Goal: Task Accomplishment & Management: Complete application form

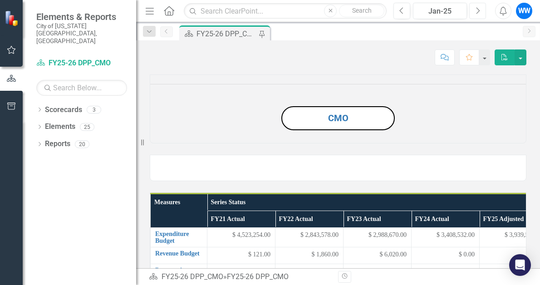
click at [477, 13] on icon "Next" at bounding box center [477, 11] width 5 height 8
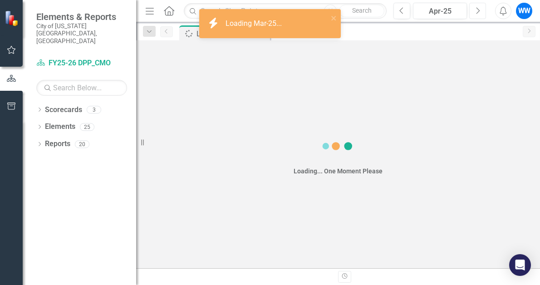
click at [477, 13] on icon "Next" at bounding box center [477, 11] width 5 height 8
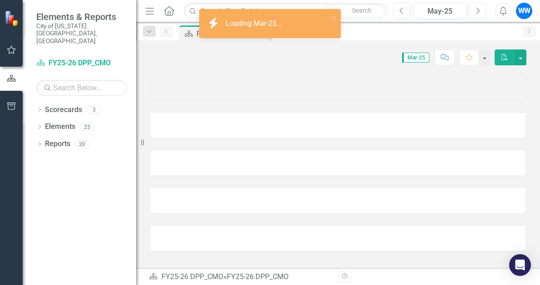
click at [477, 13] on icon "Next" at bounding box center [477, 11] width 5 height 8
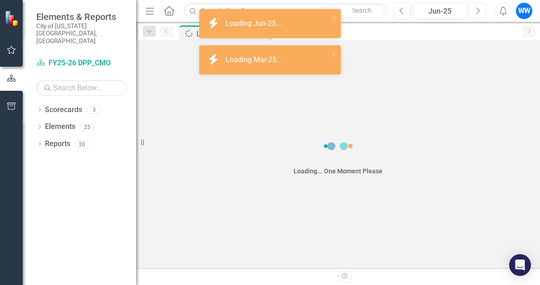
click at [477, 13] on icon "Next" at bounding box center [477, 11] width 5 height 8
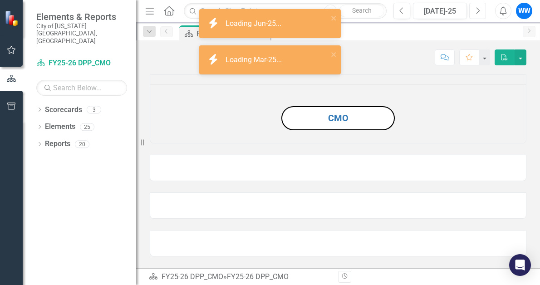
click at [477, 13] on icon "Next" at bounding box center [477, 11] width 5 height 8
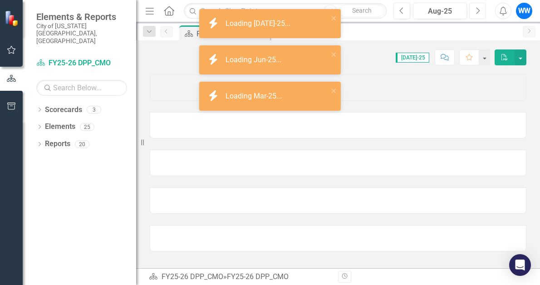
click at [477, 13] on icon "Next" at bounding box center [477, 11] width 5 height 8
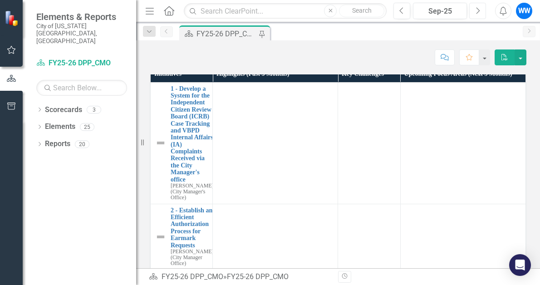
scroll to position [681, 0]
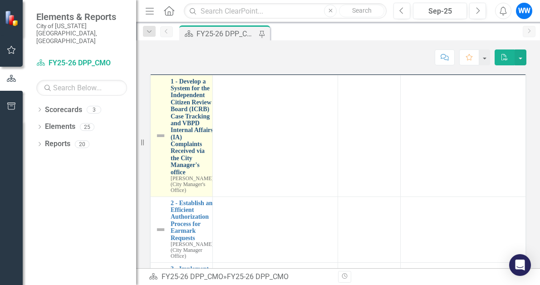
click at [183, 176] on link "1 - Develop a System for the Independent Citizen Review Board (ICRB) Case Track…" at bounding box center [192, 127] width 43 height 98
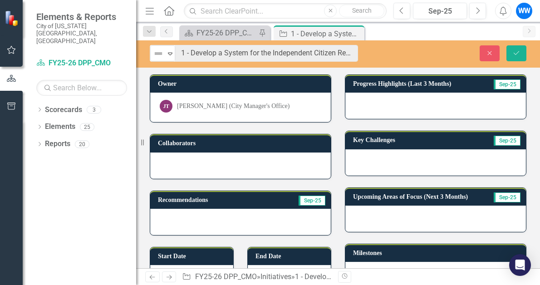
drag, startPoint x: 247, startPoint y: 54, endPoint x: 217, endPoint y: 72, distance: 35.6
click at [217, 72] on div "Not Defined Expand 1 - Develop a System for the Independent Citizen Review Boar…" at bounding box center [338, 154] width 404 height 228
click at [411, 103] on div at bounding box center [436, 106] width 181 height 26
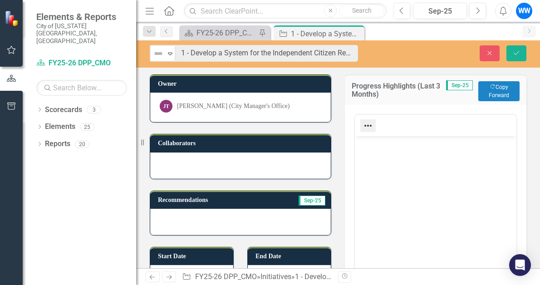
click at [367, 129] on icon "Reveal or hide additional toolbar items" at bounding box center [368, 125] width 11 height 11
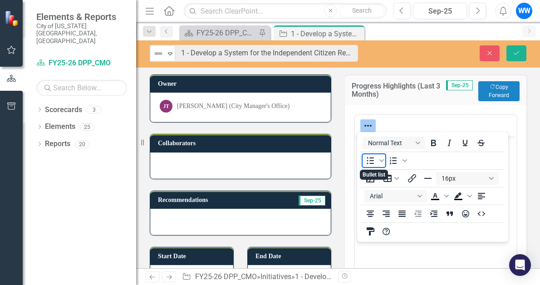
click at [372, 162] on icon "Bullet list" at bounding box center [370, 160] width 11 height 11
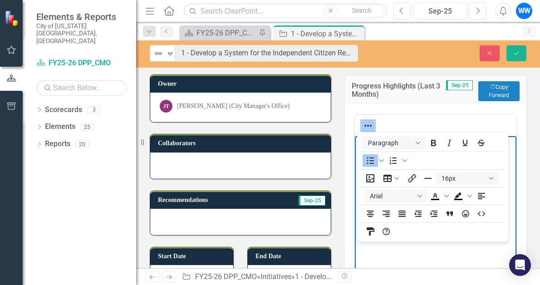
click at [406, 251] on body "Rich Text Area. Press ALT-0 for help." at bounding box center [436, 204] width 162 height 136
click at [440, 122] on div at bounding box center [436, 126] width 162 height 18
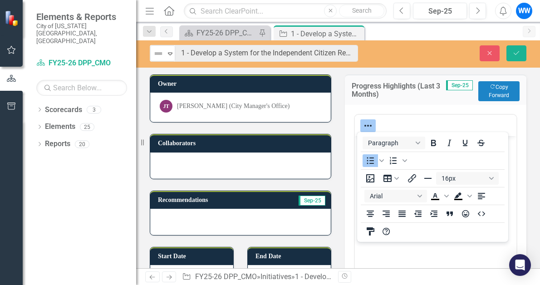
drag, startPoint x: 460, startPoint y: 125, endPoint x: 465, endPoint y: 125, distance: 5.9
click at [462, 125] on div at bounding box center [436, 126] width 162 height 18
drag, startPoint x: 489, startPoint y: 130, endPoint x: 504, endPoint y: 129, distance: 14.6
click at [492, 130] on div at bounding box center [436, 126] width 162 height 18
drag, startPoint x: 505, startPoint y: 129, endPoint x: 511, endPoint y: 133, distance: 6.5
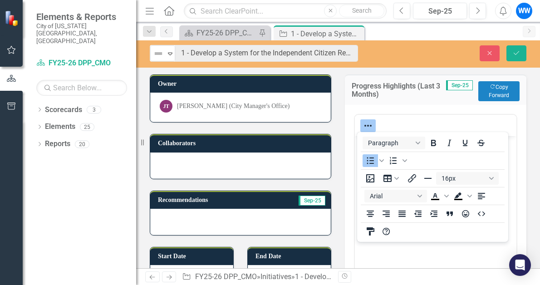
click at [506, 129] on div at bounding box center [436, 126] width 162 height 18
click at [366, 125] on icon "Reveal or hide additional toolbar items" at bounding box center [368, 125] width 11 height 11
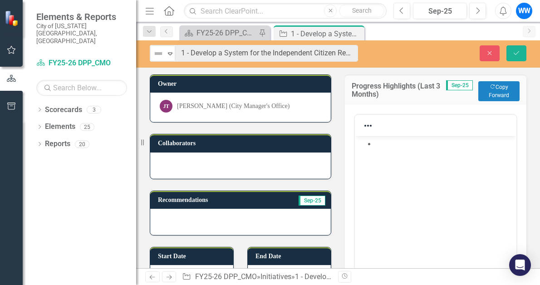
click at [391, 148] on li "Rich Text Area. Press ALT-0 for help." at bounding box center [445, 143] width 139 height 11
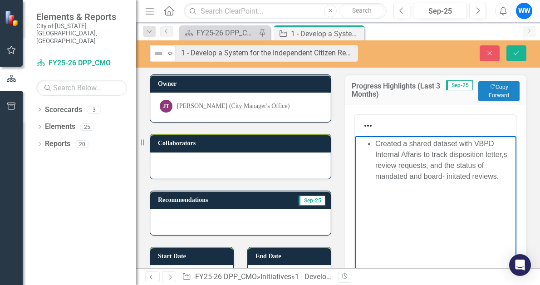
click at [417, 153] on li "Created a shared dataset with VBPD Internal Affaris to track disposition letter…" at bounding box center [445, 160] width 139 height 44
click at [502, 154] on li "Created a shared dataset with VBPD Internal Affairs to track disposition letter…" at bounding box center [445, 160] width 139 height 44
drag, startPoint x: 459, startPoint y: 183, endPoint x: 460, endPoint y: 178, distance: 5.3
click at [458, 183] on body "Created a shared dataset with VBPD Internal Affairs to track disposition letter…" at bounding box center [436, 204] width 162 height 136
click at [518, 56] on button "Save" at bounding box center [517, 53] width 20 height 16
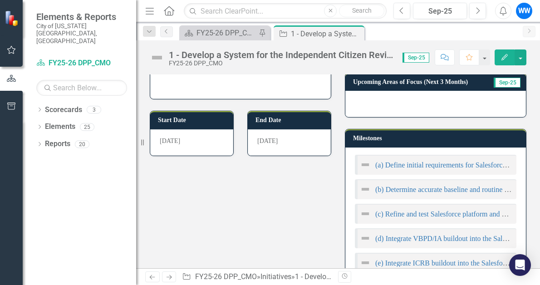
scroll to position [91, 0]
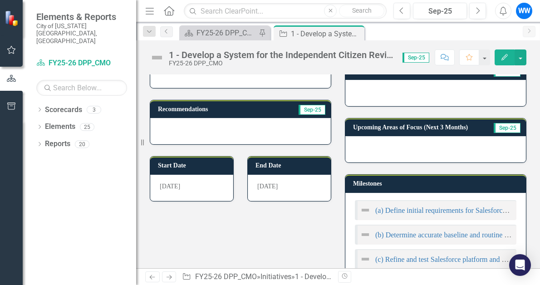
click at [427, 149] on div at bounding box center [436, 149] width 181 height 26
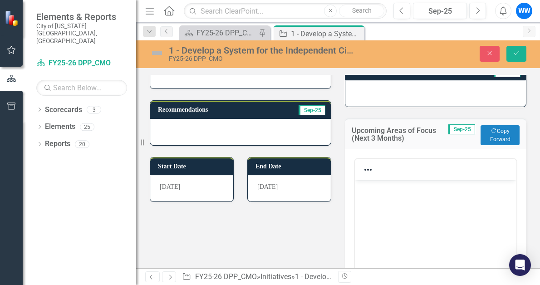
scroll to position [0, 0]
click at [368, 173] on icon "Reveal or hide additional toolbar items" at bounding box center [368, 169] width 11 height 11
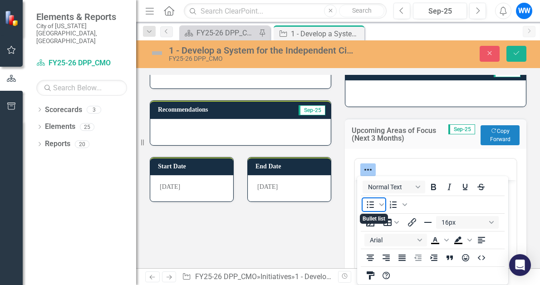
click at [371, 205] on icon "Bullet list" at bounding box center [370, 205] width 7 height 7
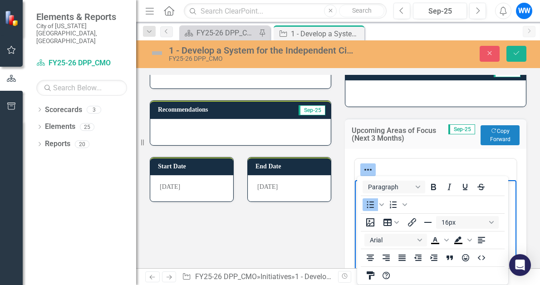
click at [364, 168] on icon "Reveal or hide additional toolbar items" at bounding box center [368, 169] width 11 height 11
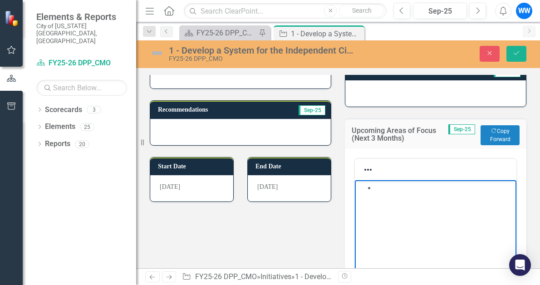
click at [390, 193] on li "Rich Text Area. Press ALT-0 for help." at bounding box center [445, 188] width 139 height 11
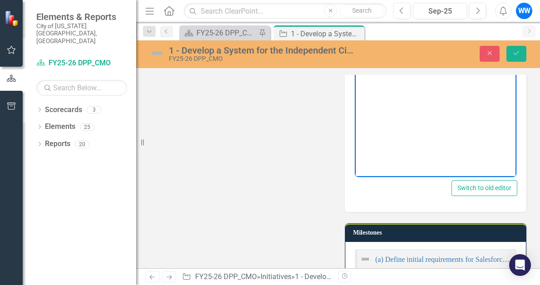
scroll to position [136, 0]
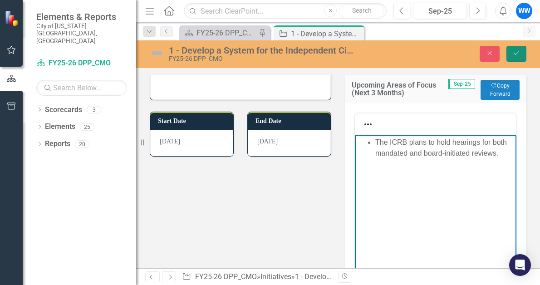
click at [518, 57] on button "Save" at bounding box center [517, 54] width 20 height 16
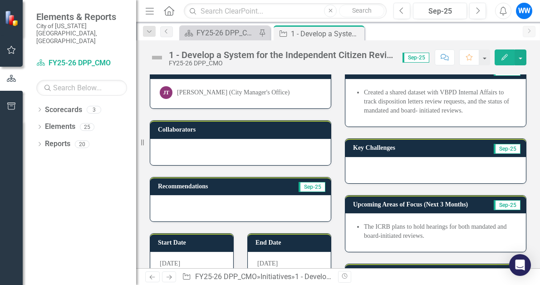
scroll to position [0, 0]
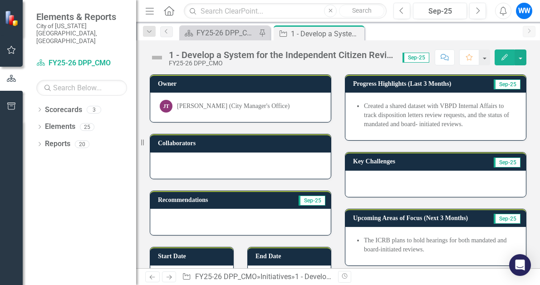
click at [440, 177] on div at bounding box center [436, 184] width 181 height 26
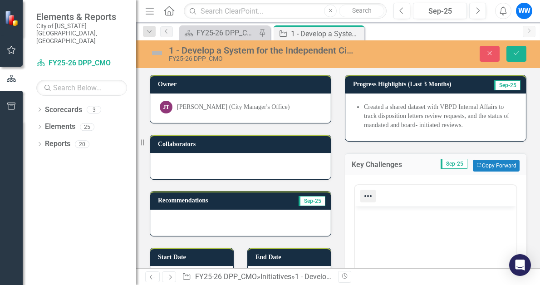
click at [363, 198] on icon "Reveal or hide additional toolbar items" at bounding box center [368, 196] width 11 height 11
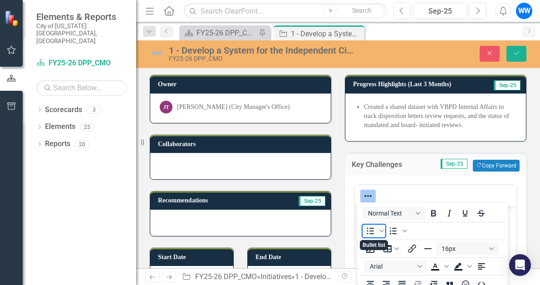
click at [374, 233] on icon "Bullet list" at bounding box center [370, 231] width 11 height 11
click at [364, 193] on icon "Reveal or hide additional toolbar items" at bounding box center [368, 196] width 11 height 11
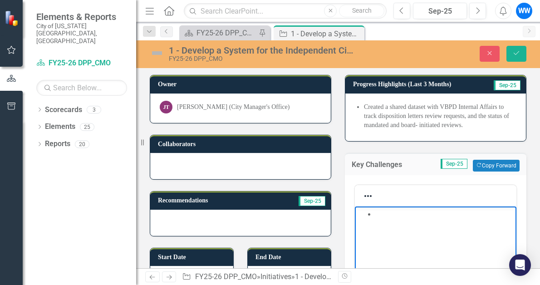
click at [395, 222] on body "Rich Text Area. Press ALT-0 for help." at bounding box center [436, 274] width 162 height 136
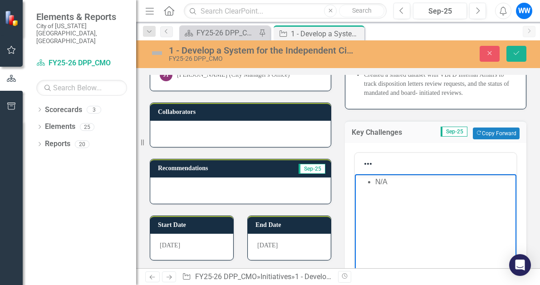
scroll to position [91, 0]
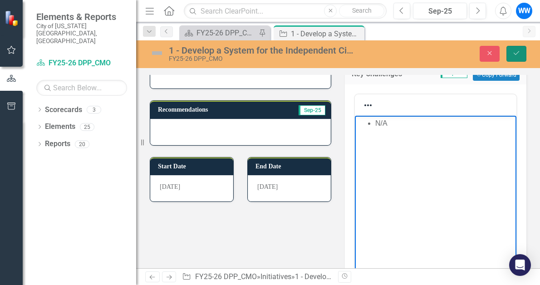
click at [514, 57] on button "Save" at bounding box center [517, 54] width 20 height 16
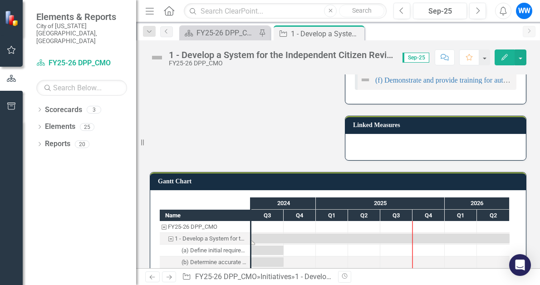
scroll to position [425, 0]
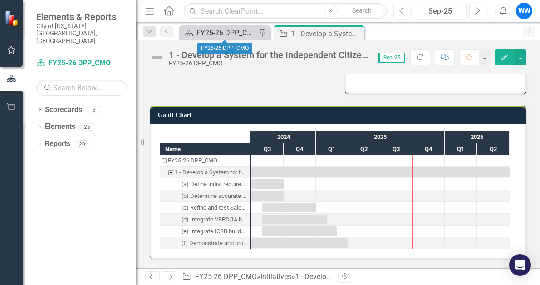
click at [234, 33] on div "FY25-26 DPP_CMO" at bounding box center [227, 32] width 60 height 11
